Goal: Navigation & Orientation: Find specific page/section

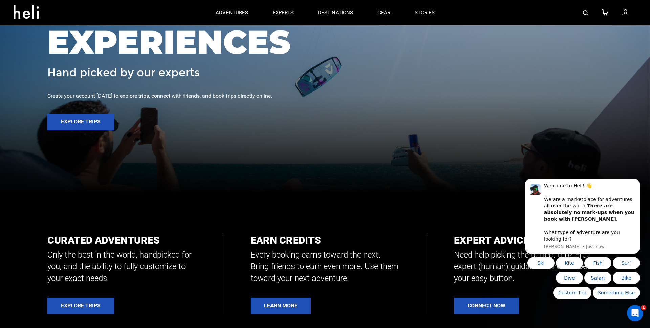
scroll to position [28, 0]
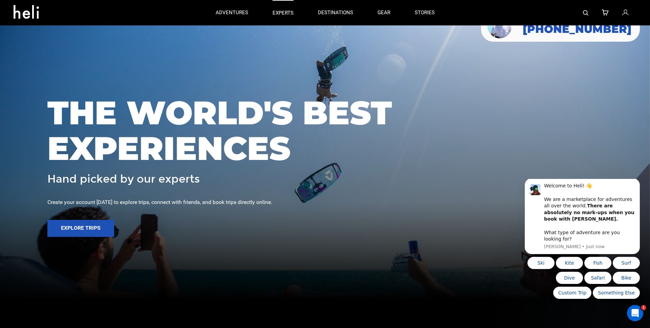
click at [280, 12] on p "experts" at bounding box center [282, 12] width 21 height 7
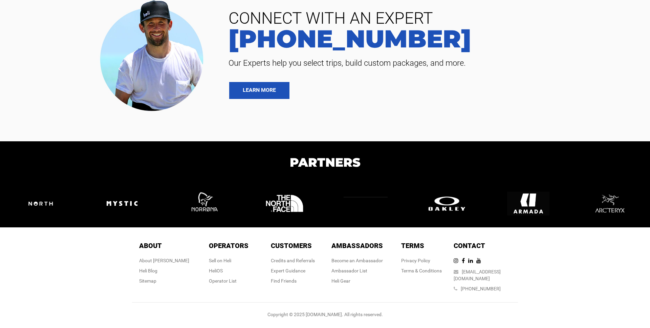
scroll to position [1618, 0]
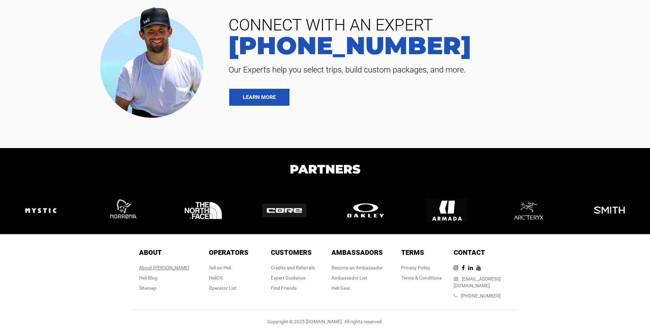
click at [169, 268] on div "About [PERSON_NAME]" at bounding box center [164, 267] width 50 height 7
